Goal: Book appointment/travel/reservation

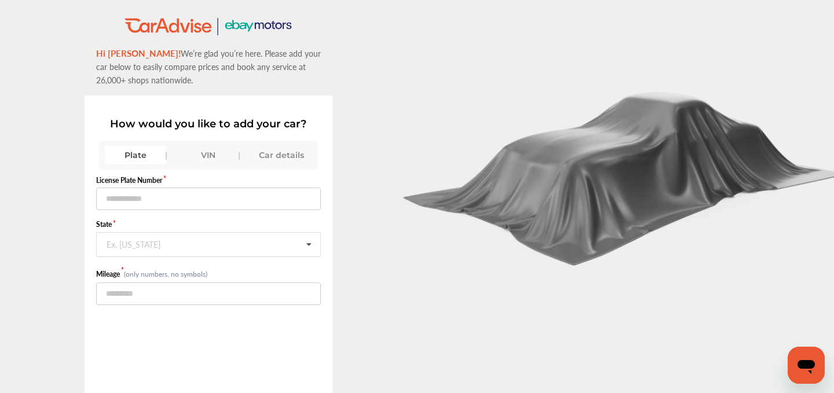
click at [144, 158] on div "Plate" at bounding box center [135, 155] width 61 height 19
click at [159, 194] on input "text" at bounding box center [208, 199] width 225 height 23
type input "******"
click at [133, 247] on div "Ex. [US_STATE]" at bounding box center [134, 243] width 54 height 7
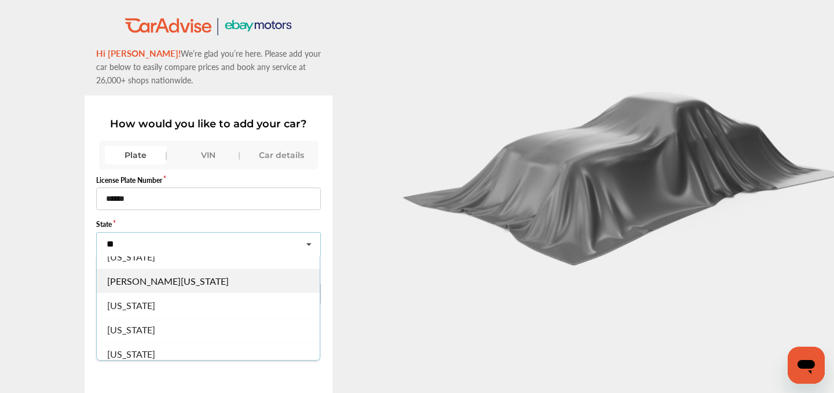
scroll to position [41, 0]
type input "**"
click at [121, 325] on span "[US_STATE]" at bounding box center [131, 325] width 48 height 13
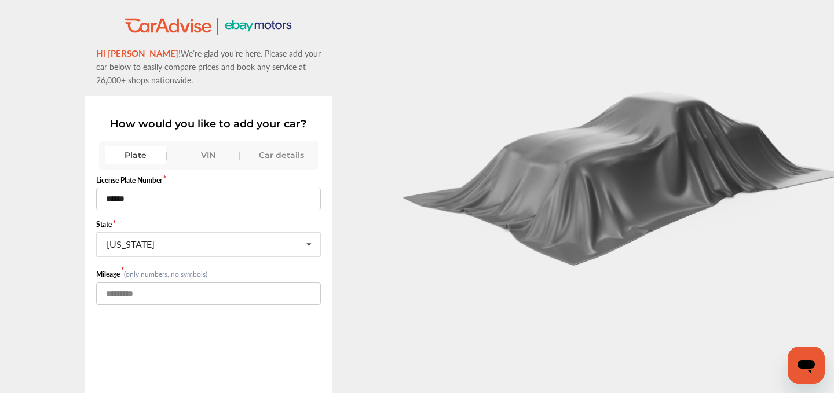
click at [111, 295] on input "number" at bounding box center [208, 294] width 225 height 23
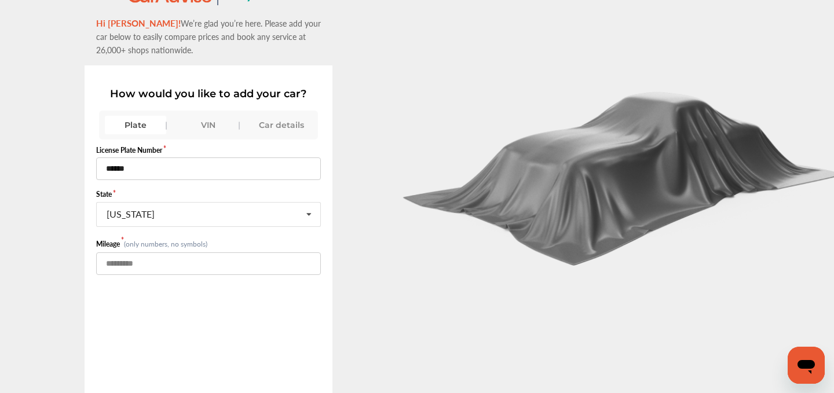
scroll to position [79, 0]
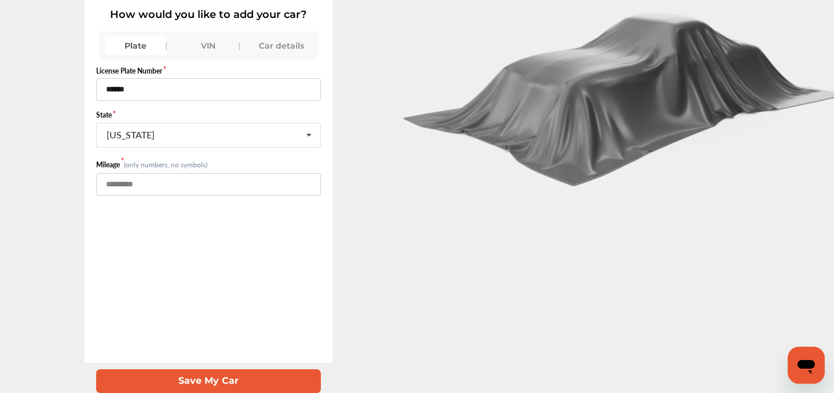
type input "*****"
click at [190, 378] on button "Save My Car" at bounding box center [208, 382] width 225 height 24
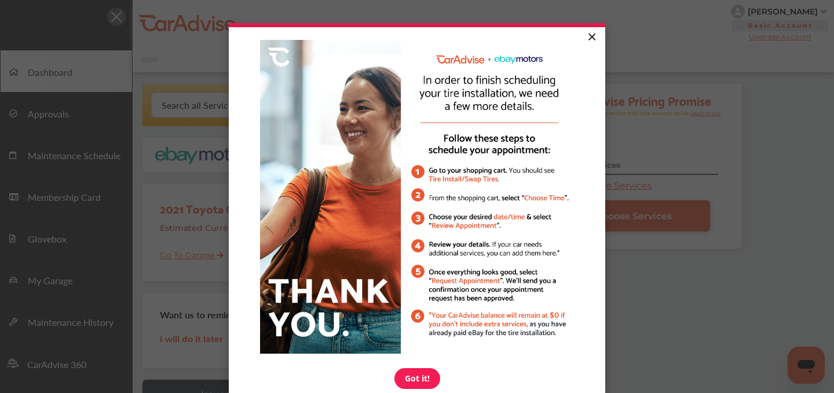
click at [594, 36] on link "×" at bounding box center [591, 37] width 20 height 21
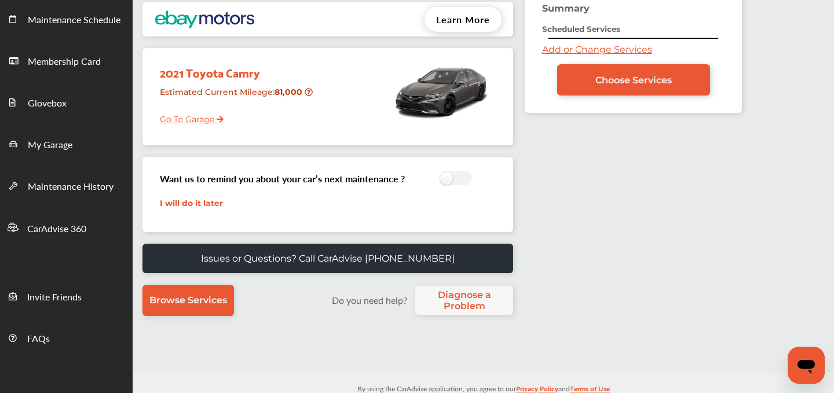
scroll to position [35, 0]
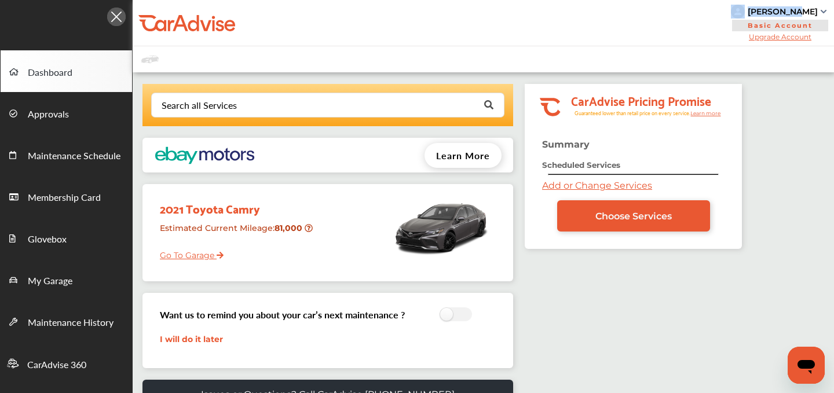
drag, startPoint x: 815, startPoint y: 10, endPoint x: 761, endPoint y: 14, distance: 54.0
click at [761, 14] on div "[PERSON_NAME]" at bounding box center [780, 12] width 98 height 14
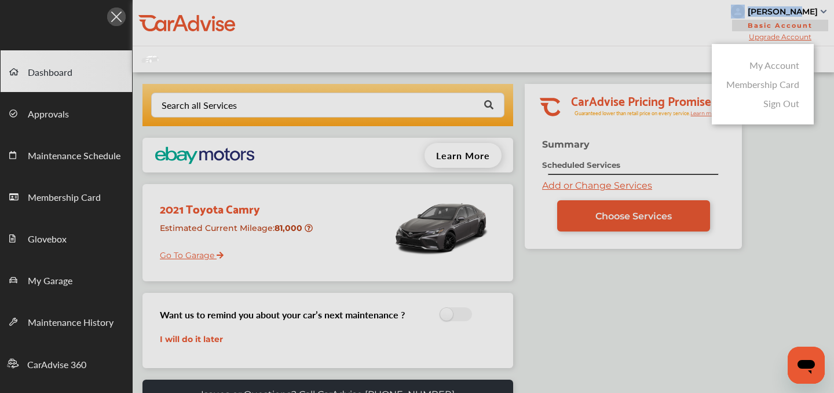
copy div "[PERSON_NAME]"
click at [642, 30] on div at bounding box center [417, 225] width 834 height 451
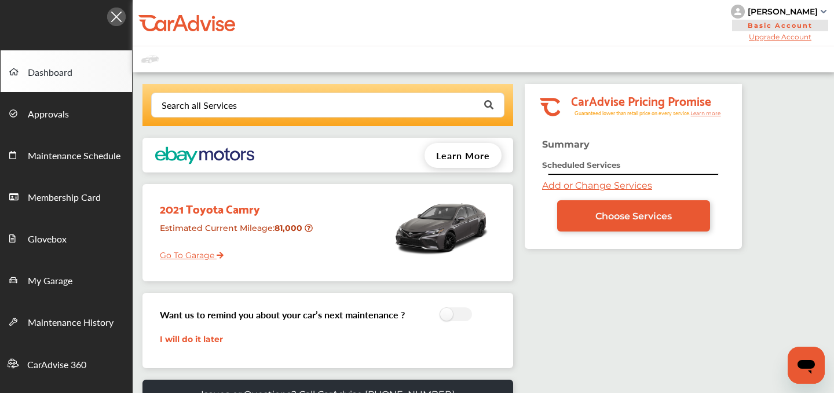
click at [580, 183] on link "Add or Change Services" at bounding box center [597, 185] width 110 height 11
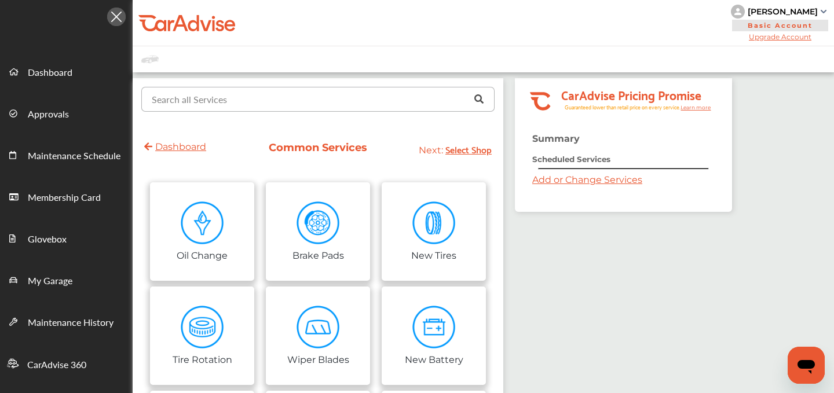
click at [236, 106] on input "text" at bounding box center [315, 98] width 346 height 23
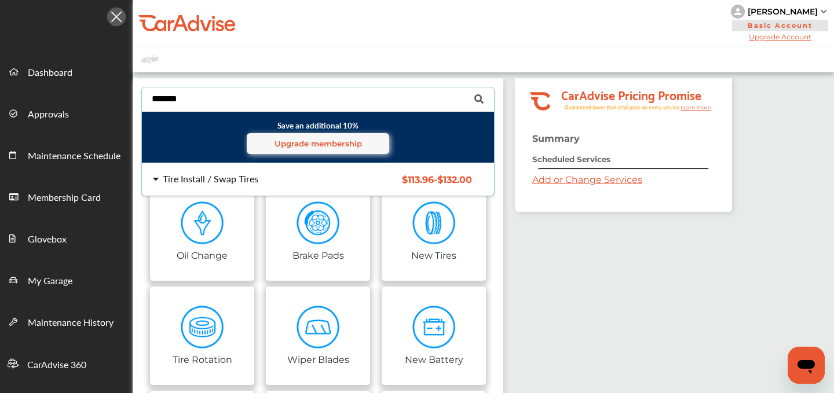
type input "*******"
click at [214, 175] on div "Tire Install / Swap Tires" at bounding box center [211, 178] width 96 height 9
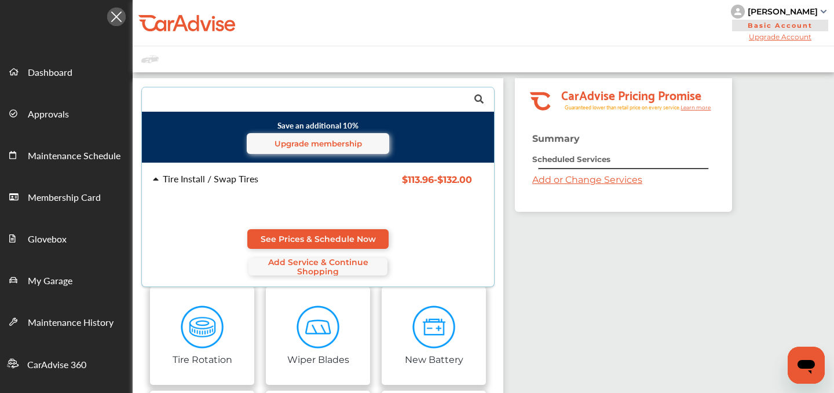
click at [340, 228] on div "Tire Install / Swap Tires $113.96 - $132.00 Tire Install / Swap Tires $113.96 -…" at bounding box center [318, 224] width 371 height 123
click at [328, 242] on span "See Prices & Schedule Now" at bounding box center [318, 239] width 115 height 9
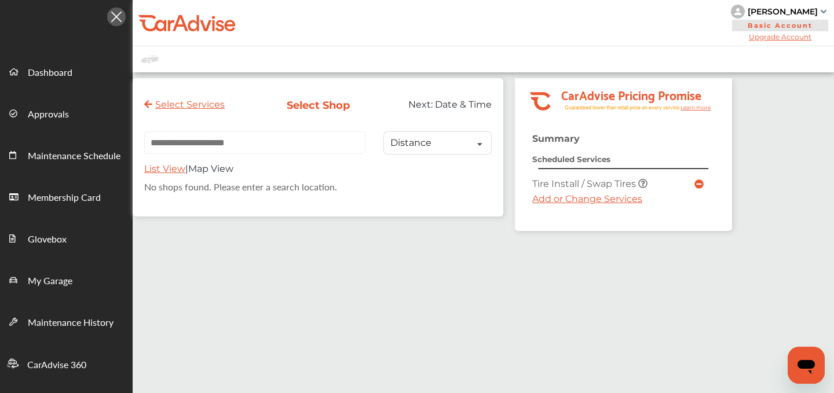
click at [546, 204] on link "Add or Change Services" at bounding box center [587, 198] width 110 height 11
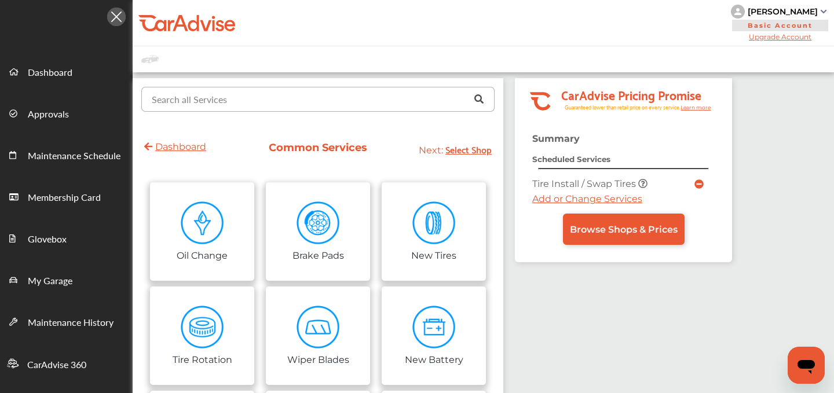
click at [275, 101] on input "text" at bounding box center [315, 98] width 346 height 23
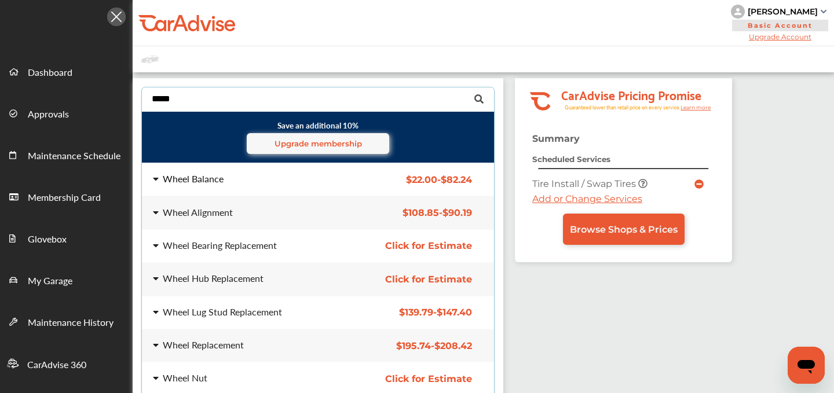
type input "*****"
click at [197, 181] on div "Wheel Balance" at bounding box center [193, 178] width 61 height 9
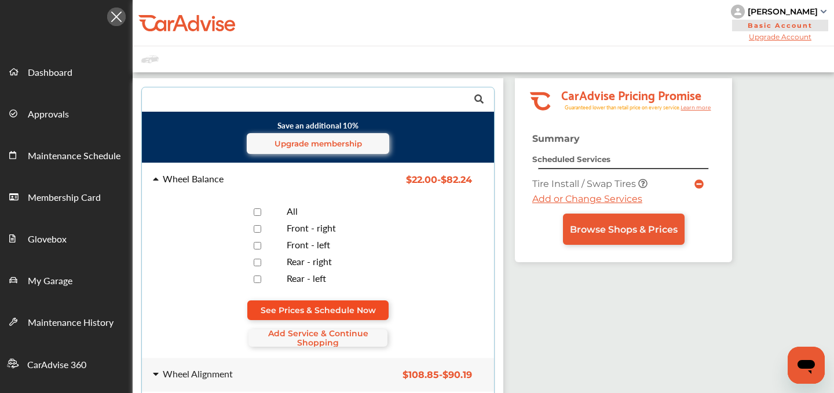
click at [291, 310] on span "See Prices & Schedule Now" at bounding box center [318, 310] width 115 height 9
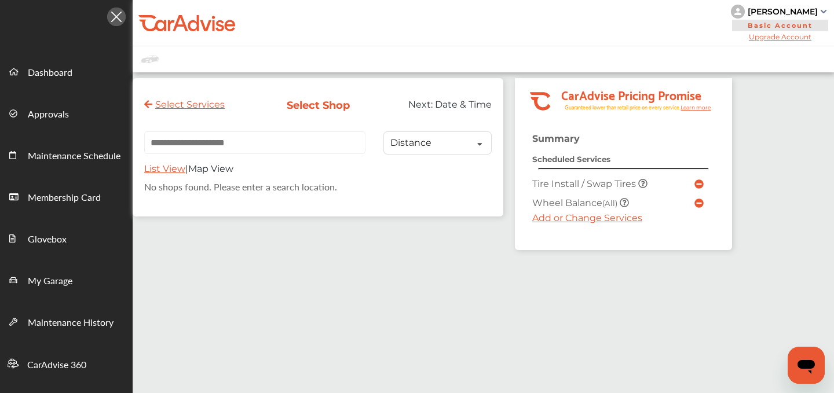
click at [540, 223] on link "Add or Change Services" at bounding box center [587, 218] width 110 height 11
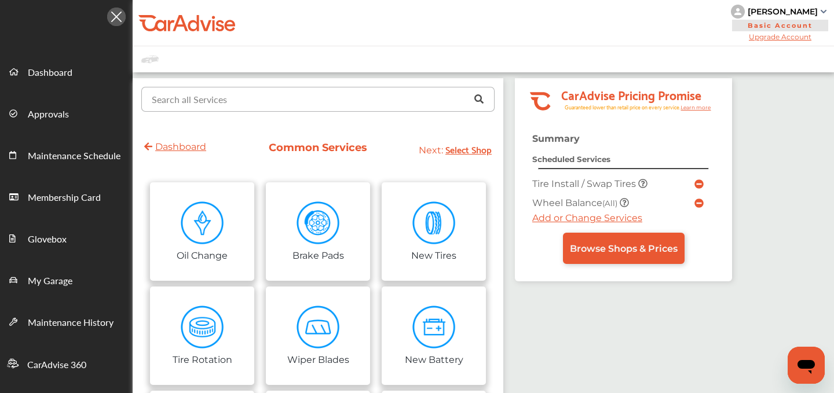
click at [263, 108] on input "text" at bounding box center [315, 98] width 346 height 23
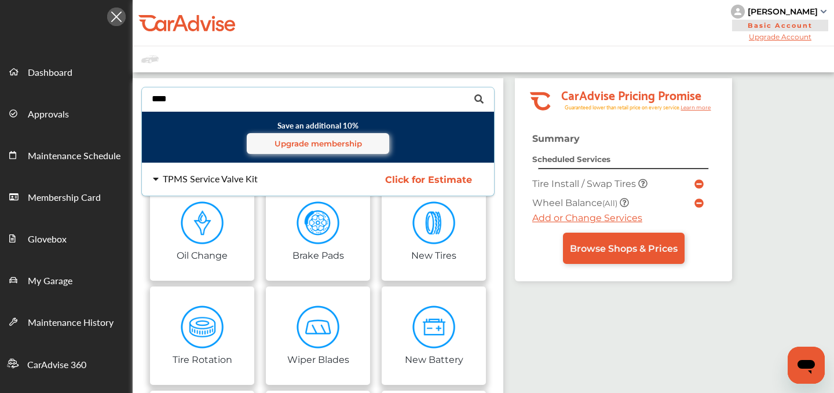
type input "****"
click at [206, 182] on div "TPMS Service Valve Kit" at bounding box center [210, 178] width 95 height 9
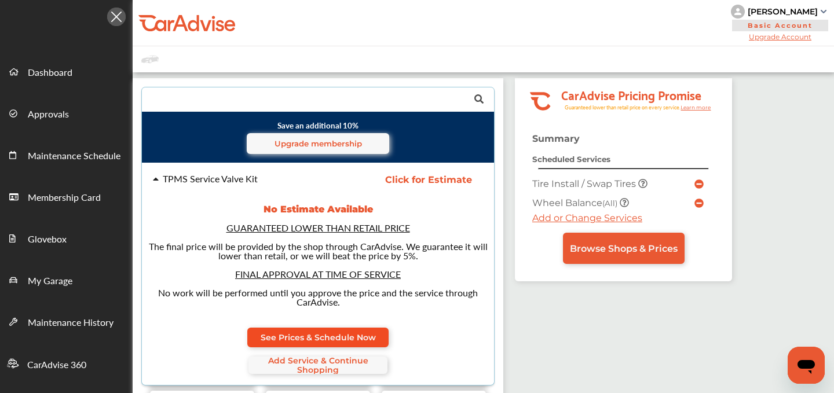
click at [334, 343] on link "See Prices & Schedule Now" at bounding box center [317, 338] width 141 height 20
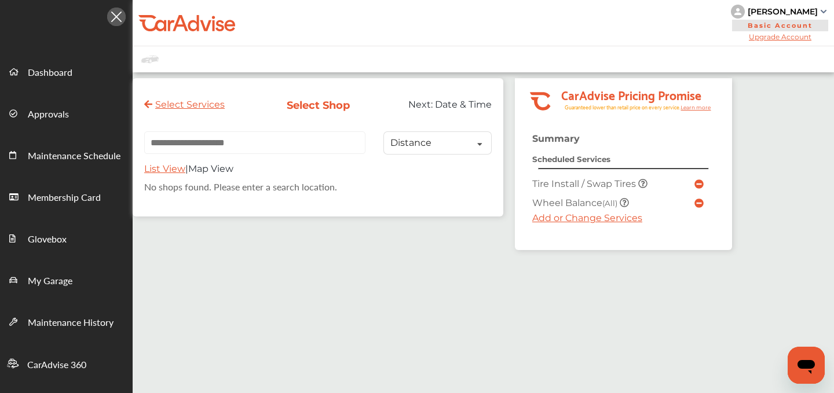
click at [237, 141] on input "text" at bounding box center [254, 142] width 221 height 23
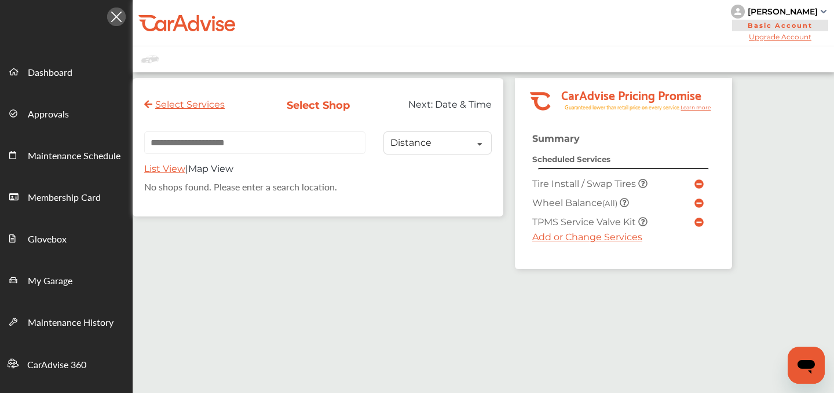
paste input "**********"
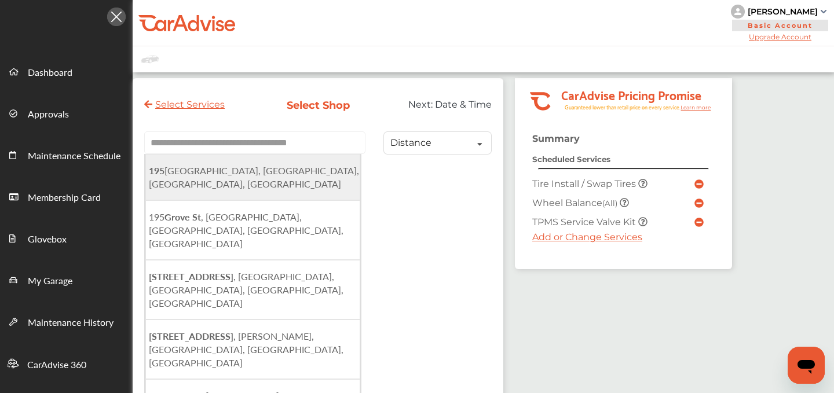
click at [221, 177] on span "195 Grove Street, Worcester, MA, USA" at bounding box center [254, 177] width 210 height 27
type input "**********"
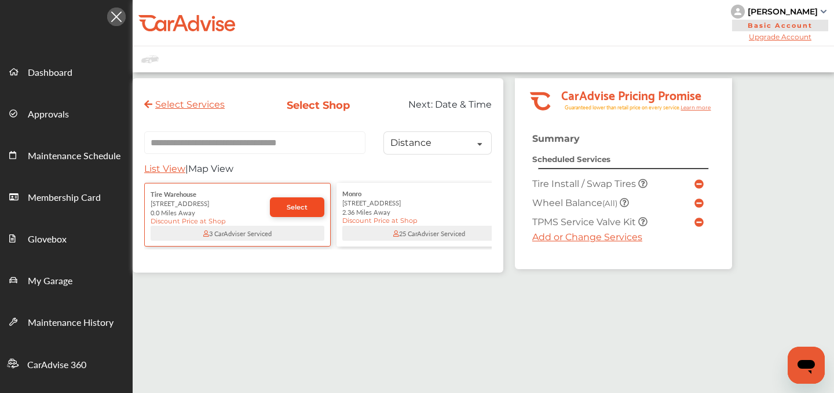
click at [291, 206] on link "Select" at bounding box center [297, 208] width 54 height 20
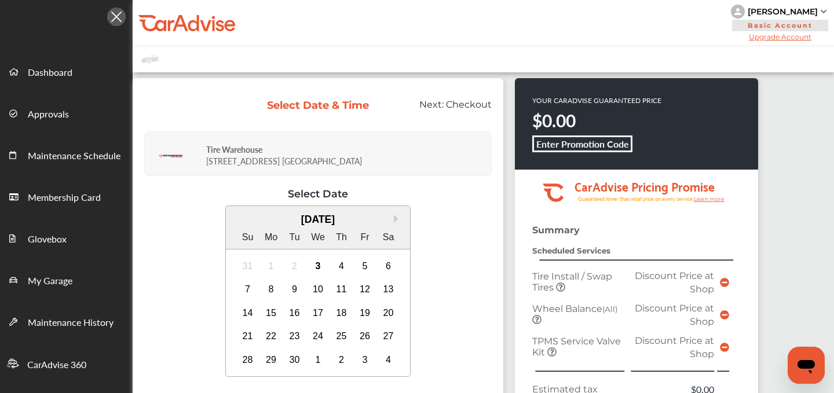
scroll to position [137, 0]
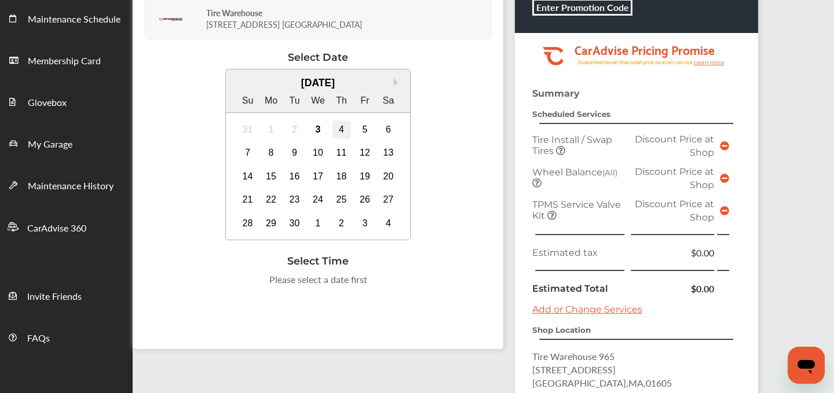
click at [342, 125] on div "4" at bounding box center [341, 129] width 19 height 19
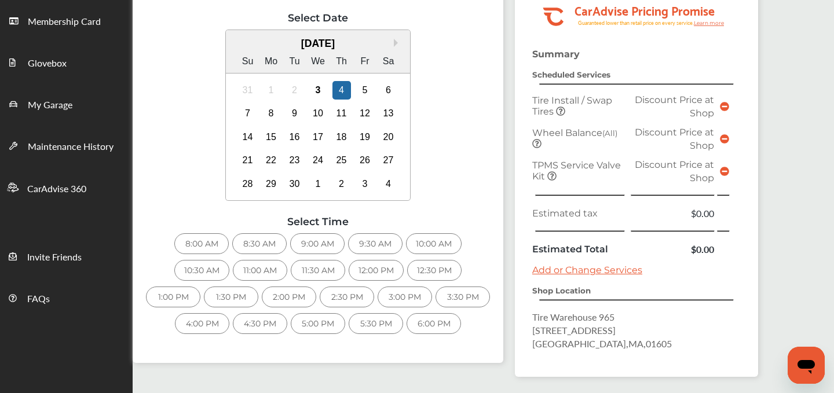
scroll to position [178, 0]
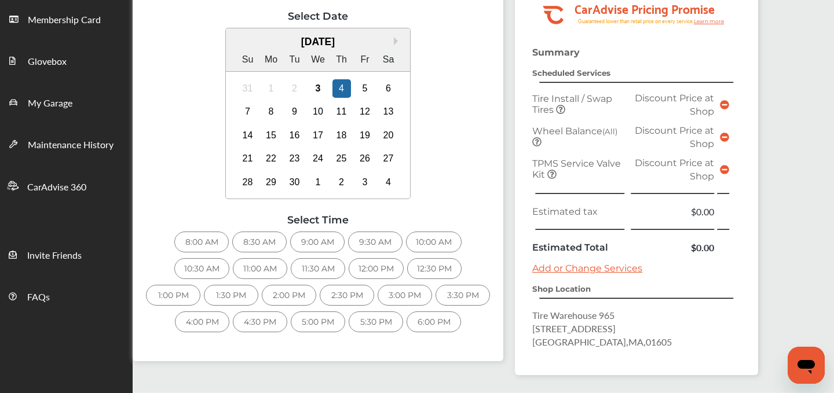
click at [205, 242] on div "8:00 AM" at bounding box center [201, 242] width 54 height 21
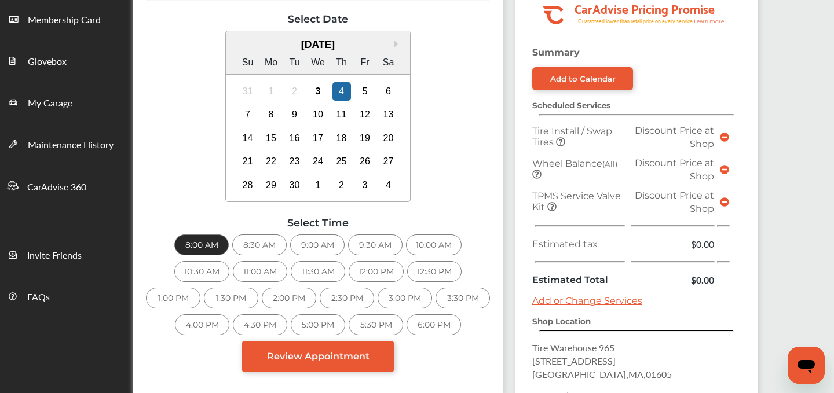
scroll to position [207, 0]
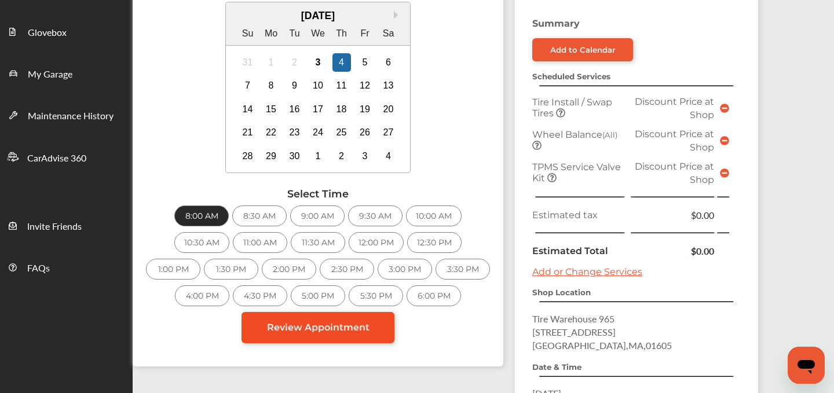
click at [290, 331] on link "Review Appointment" at bounding box center [318, 327] width 153 height 31
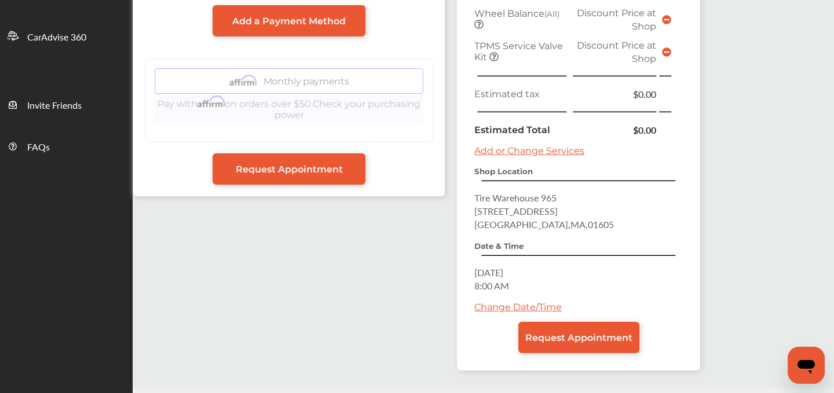
scroll to position [364, 0]
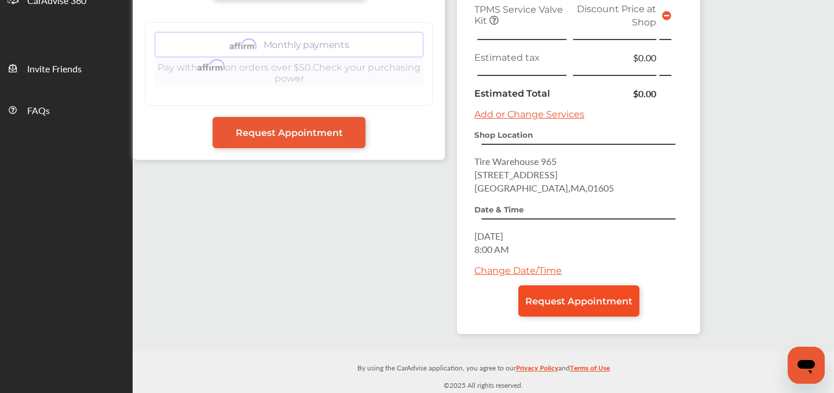
click at [564, 306] on span "Request Appointment" at bounding box center [578, 301] width 107 height 11
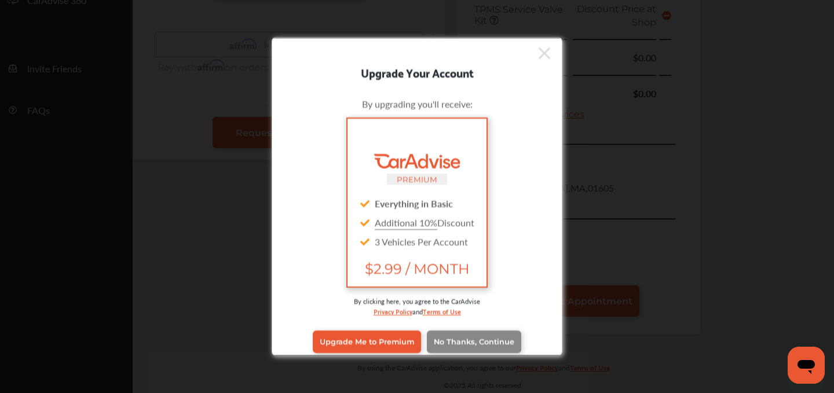
click at [495, 348] on link "No Thanks, Continue" at bounding box center [474, 342] width 94 height 22
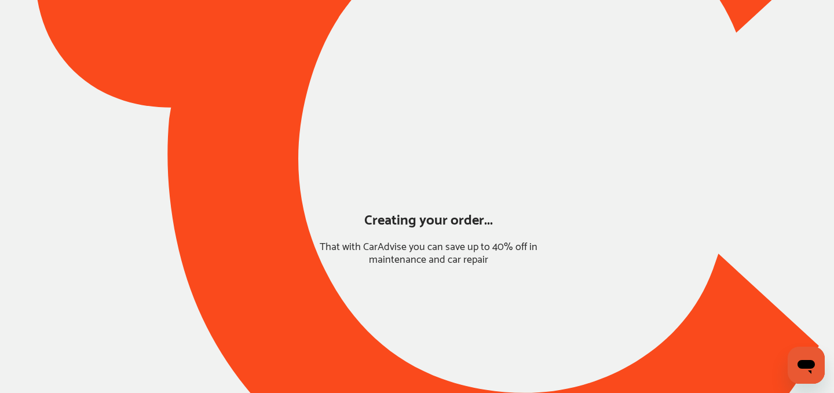
scroll to position [319, 0]
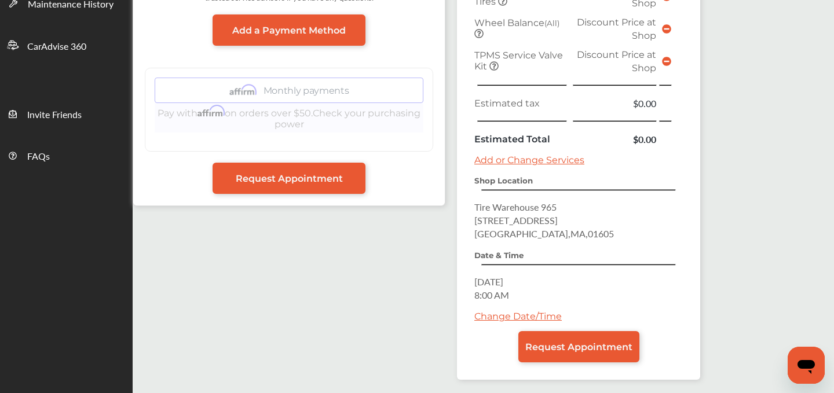
click at [495, 317] on link "Change Date/Time" at bounding box center [517, 316] width 87 height 11
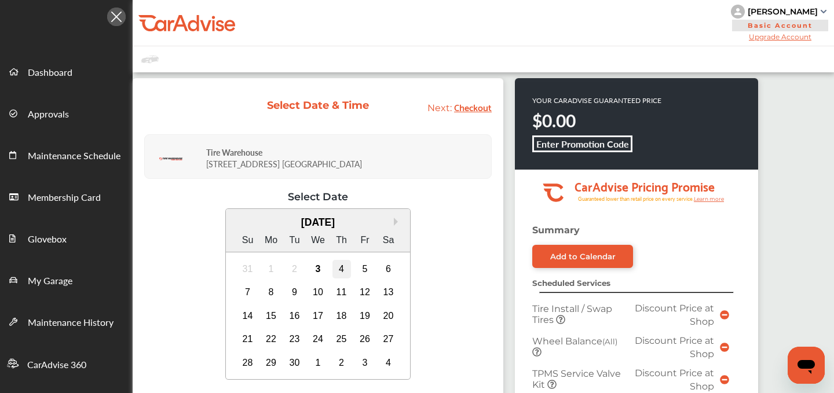
click at [334, 266] on div "4" at bounding box center [341, 269] width 19 height 19
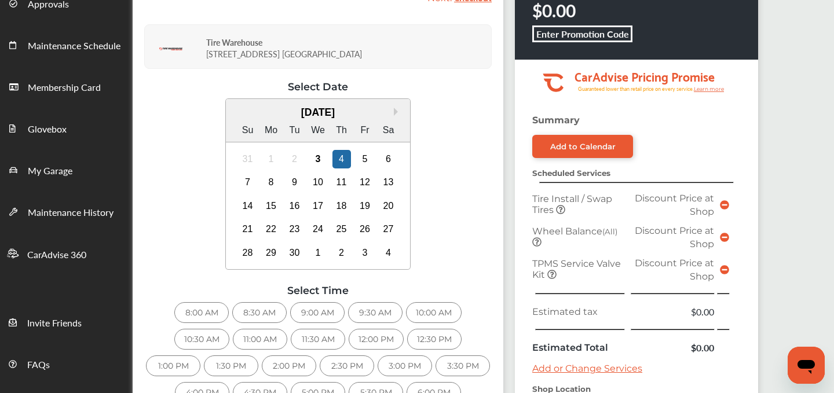
scroll to position [109, 0]
click at [323, 309] on div "9:00 AM" at bounding box center [317, 313] width 54 height 21
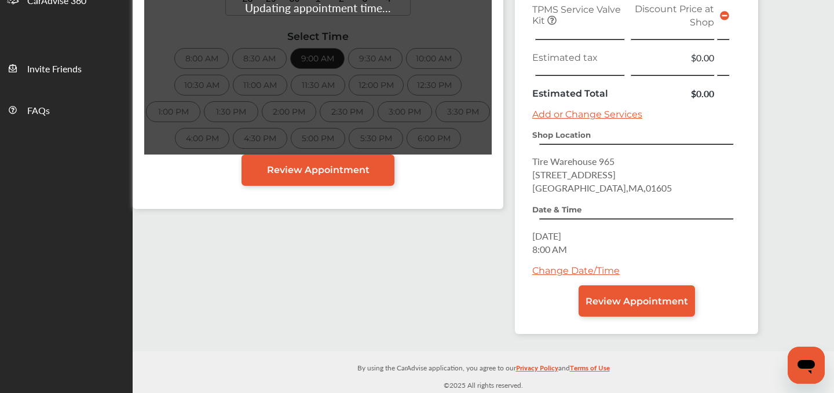
scroll to position [346, 0]
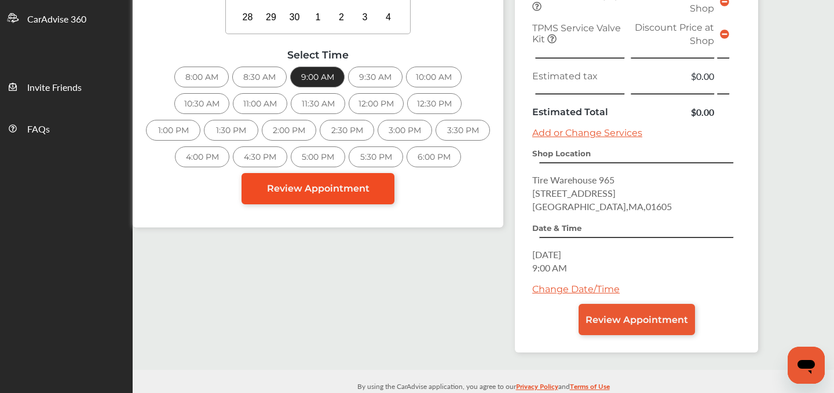
click at [352, 186] on span "Review Appointment" at bounding box center [318, 188] width 103 height 11
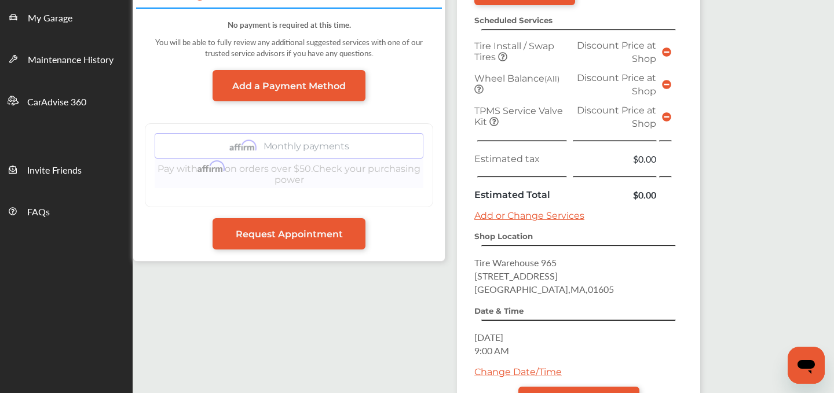
scroll to position [364, 0]
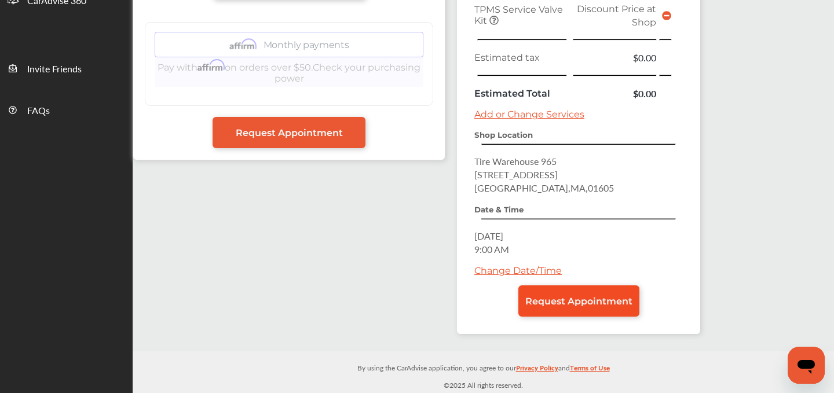
click at [564, 308] on link "Request Appointment" at bounding box center [578, 301] width 121 height 31
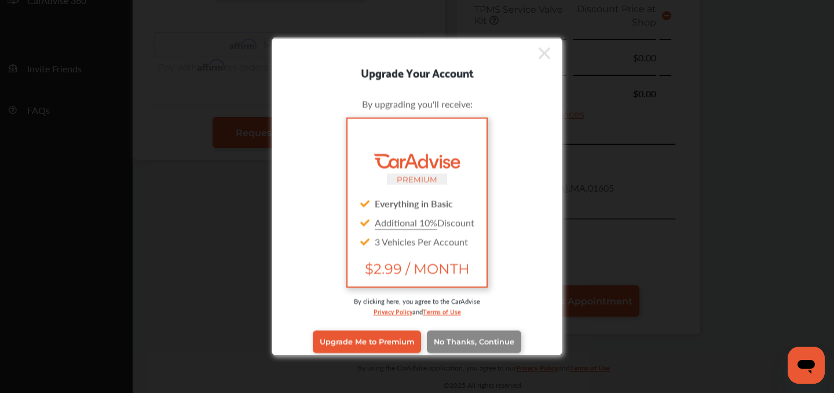
click at [486, 346] on span "No Thanks, Continue" at bounding box center [474, 342] width 81 height 9
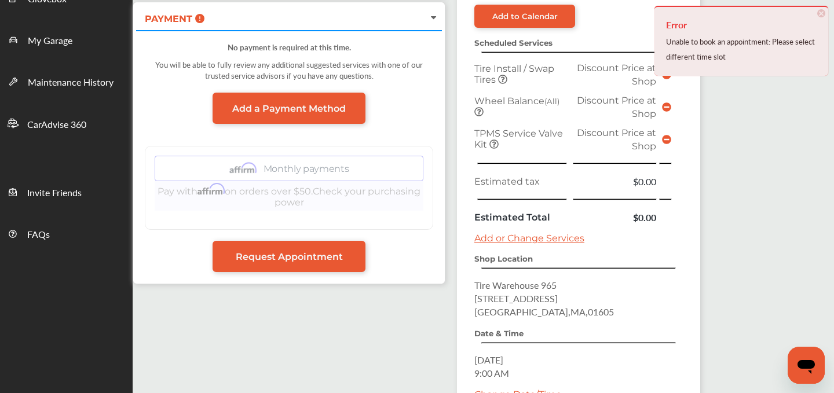
scroll to position [242, 0]
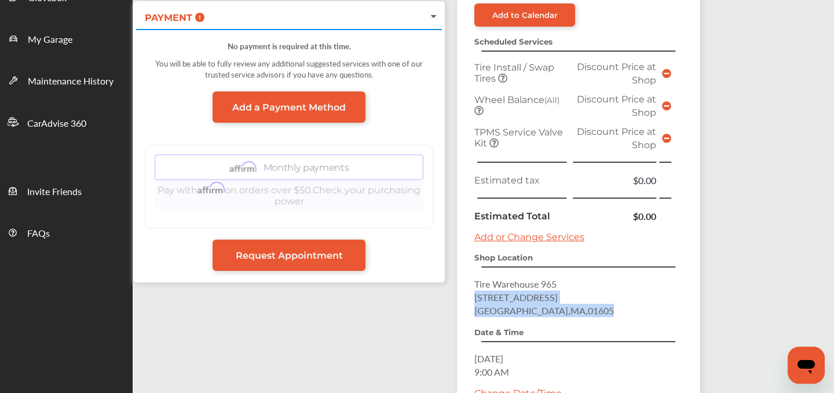
drag, startPoint x: 565, startPoint y: 309, endPoint x: 463, endPoint y: 291, distance: 103.4
click at [463, 291] on div "Summary Add to Calendar Scheduled Services Tire Install / Swap Tires Discount P…" at bounding box center [578, 220] width 243 height 474
copy p "195 Grove St Worcester , MA , 01605"
click at [469, 277] on div "Summary Add to Calendar Scheduled Services Tire Install / Swap Tires Discount P…" at bounding box center [578, 220] width 243 height 474
copy p "Tire Warehouse 965 195 Grove St Worcester , MA , 01605"
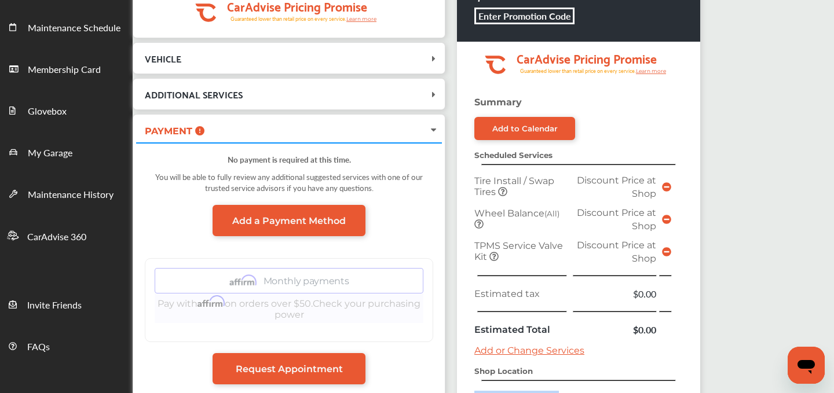
scroll to position [0, 0]
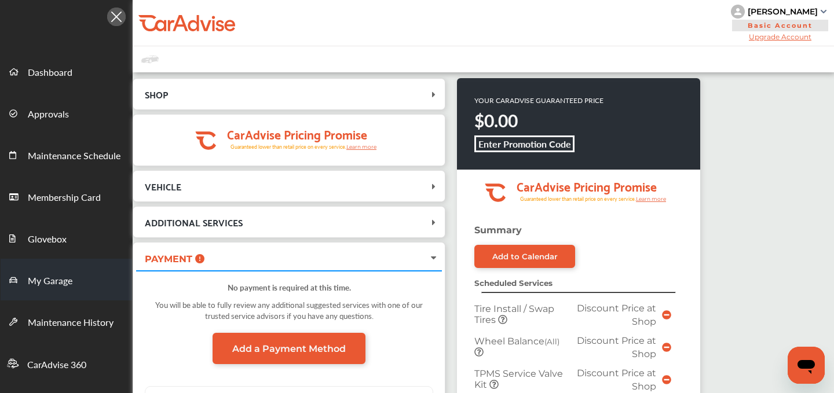
click at [58, 281] on span "My Garage" at bounding box center [50, 281] width 45 height 15
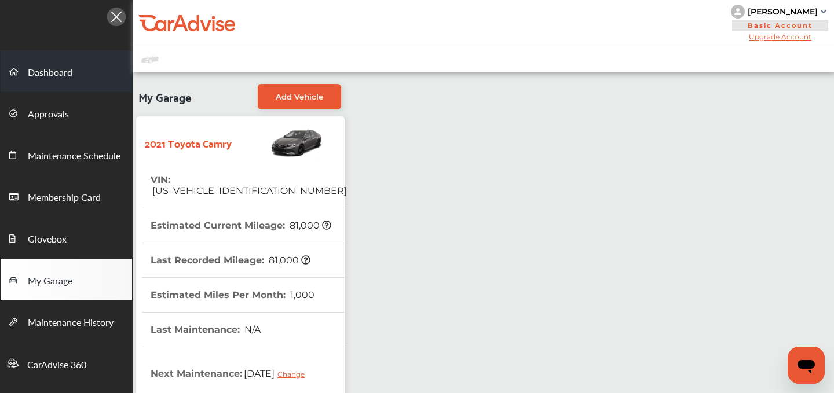
click at [32, 80] on span "Dashboard" at bounding box center [50, 72] width 45 height 15
